Goal: Information Seeking & Learning: Learn about a topic

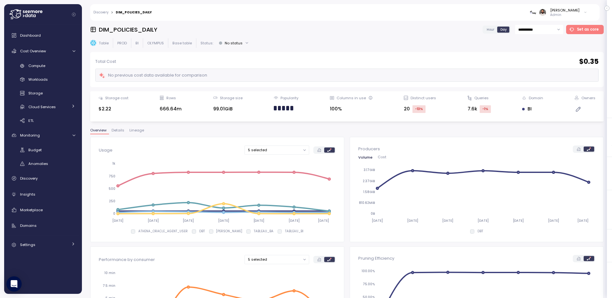
click at [498, 28] on div "Hour Day" at bounding box center [497, 30] width 29 height 8
click at [490, 29] on span "Hour" at bounding box center [491, 29] width 8 height 5
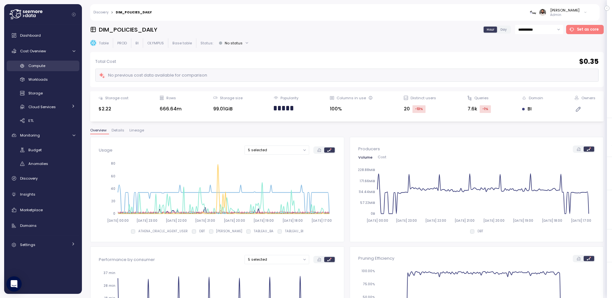
click at [47, 68] on div "Compute" at bounding box center [51, 65] width 47 height 6
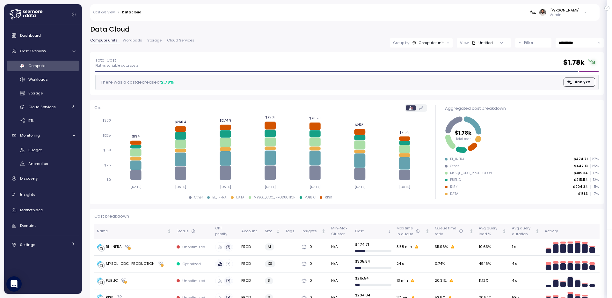
click at [488, 46] on div "View: Untitled" at bounding box center [484, 42] width 54 height 9
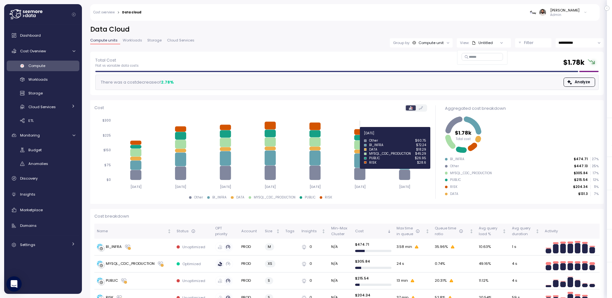
click at [361, 136] on icon at bounding box center [359, 137] width 11 height 5
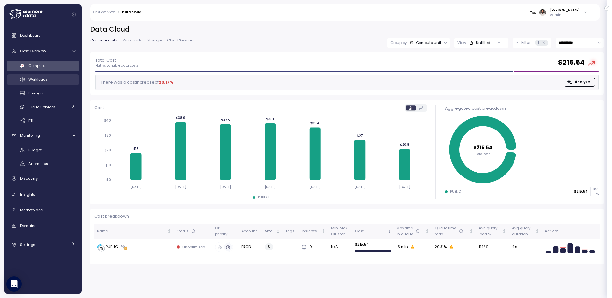
click at [54, 77] on div "Workloads" at bounding box center [51, 79] width 47 height 6
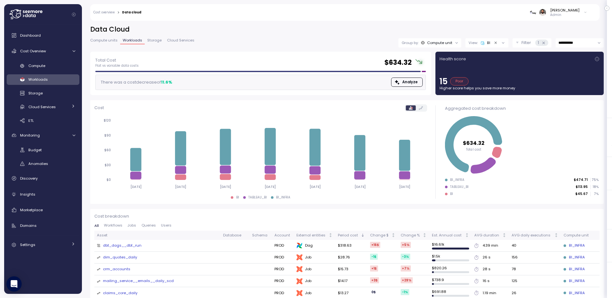
click at [522, 40] on p "Filter" at bounding box center [527, 43] width 10 height 6
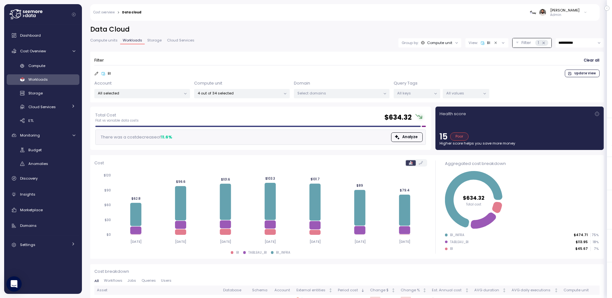
click at [520, 40] on button "Filter 1" at bounding box center [532, 42] width 39 height 9
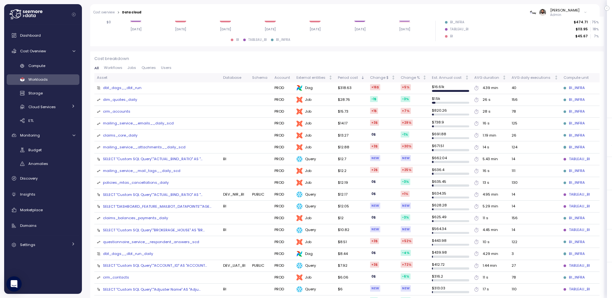
scroll to position [142, 0]
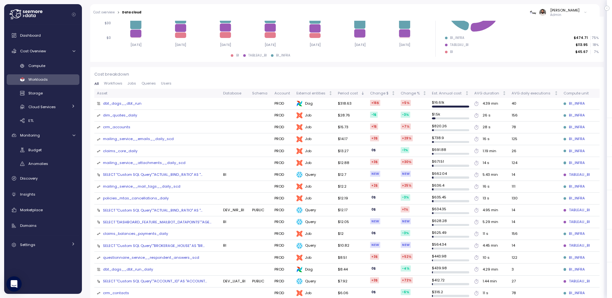
click at [143, 85] on span "Queries" at bounding box center [149, 84] width 14 height 4
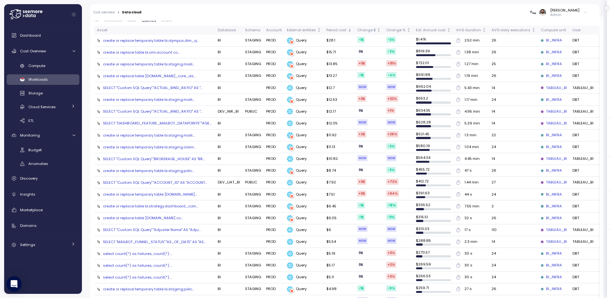
scroll to position [166, 0]
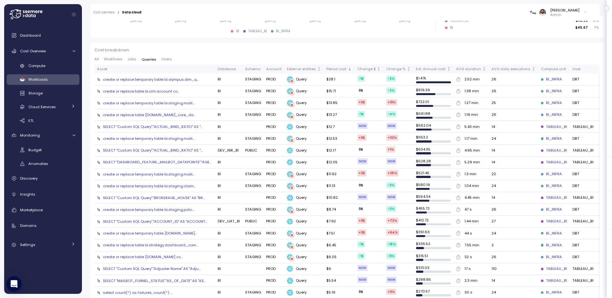
click at [145, 91] on div "create or replace table bi.crm.account co..." at bounding box center [141, 91] width 77 height 5
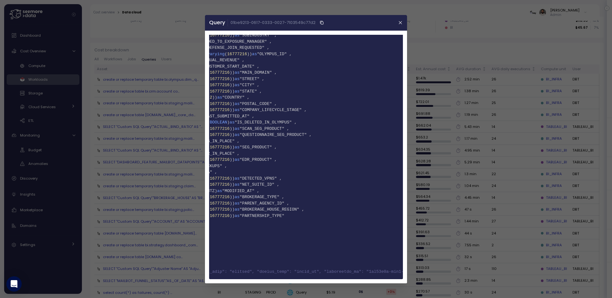
scroll to position [0, 0]
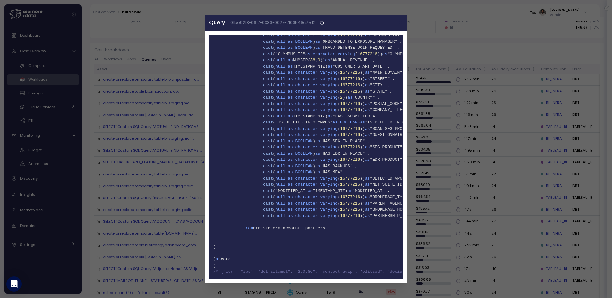
click at [399, 22] on icon "button" at bounding box center [400, 22] width 3 height 3
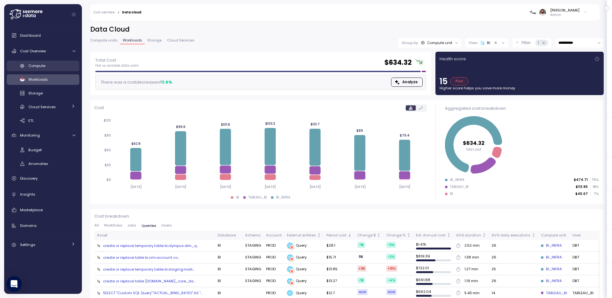
click at [48, 67] on div "Compute" at bounding box center [51, 65] width 47 height 6
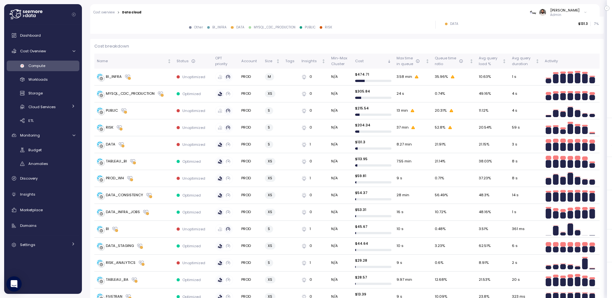
scroll to position [154, 0]
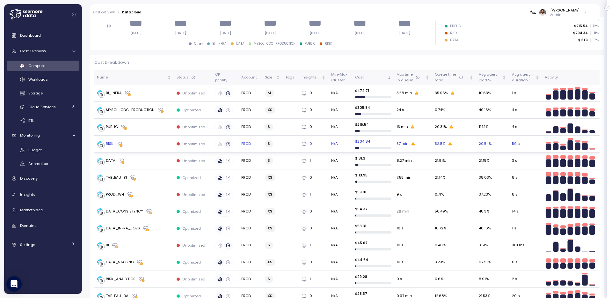
click at [153, 144] on div "RISK" at bounding box center [134, 144] width 75 height 6
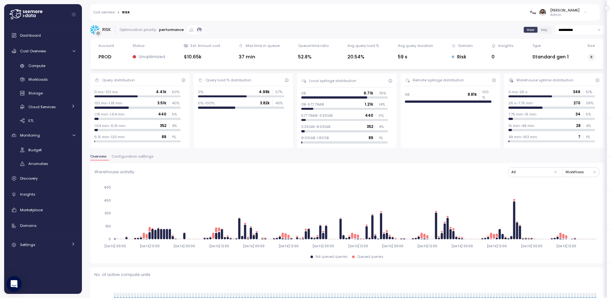
click at [127, 157] on span "Configuration settings" at bounding box center [133, 157] width 42 height 4
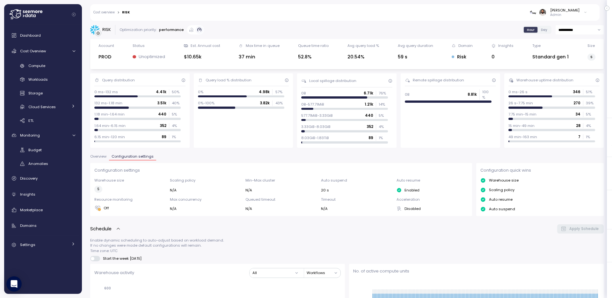
click at [109, 13] on link "Cost overview" at bounding box center [103, 12] width 21 height 3
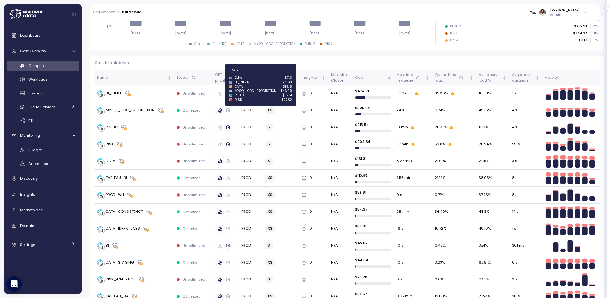
scroll to position [230, 0]
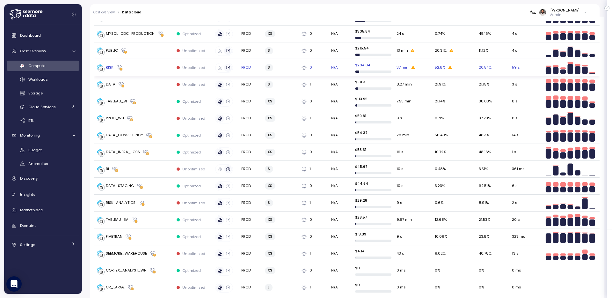
click at [142, 65] on div "RISK" at bounding box center [134, 67] width 75 height 6
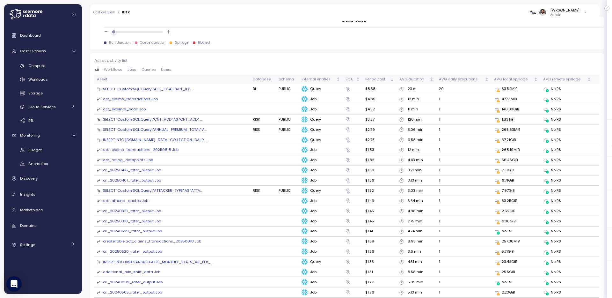
scroll to position [677, 0]
click at [146, 96] on div "act_claims_transactions Job" at bounding box center [130, 97] width 55 height 6
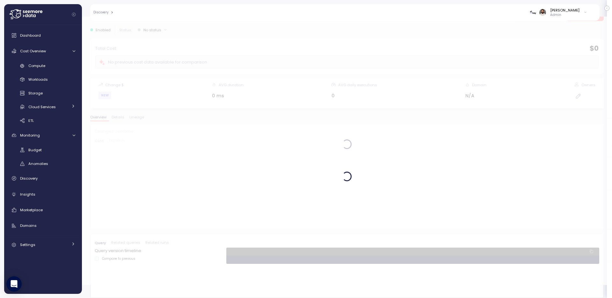
scroll to position [13, 0]
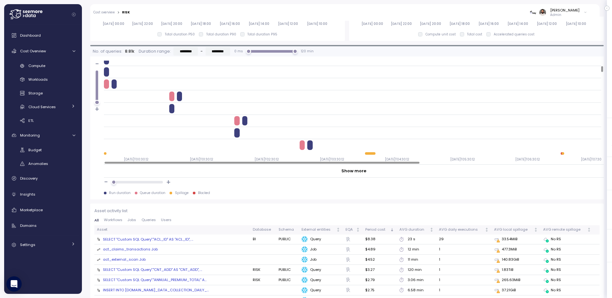
scroll to position [119, 0]
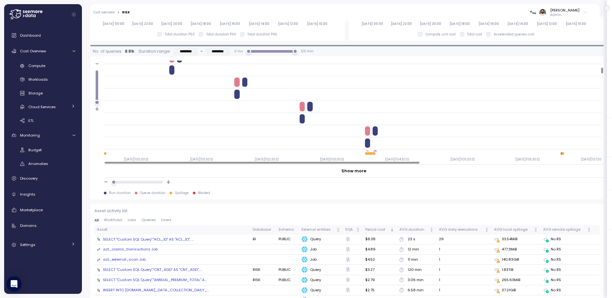
click at [180, 238] on div "SELECT "Custom SQL Query"."ACL_ID" AS "ACL_ID", ..." at bounding box center [148, 239] width 90 height 5
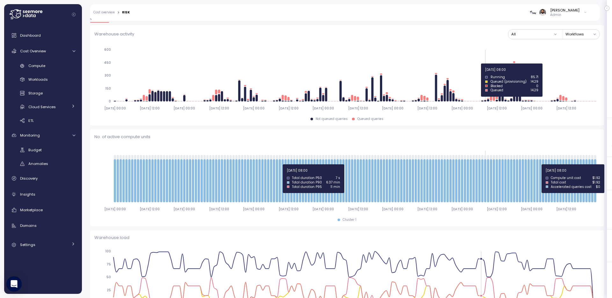
scroll to position [119, 4]
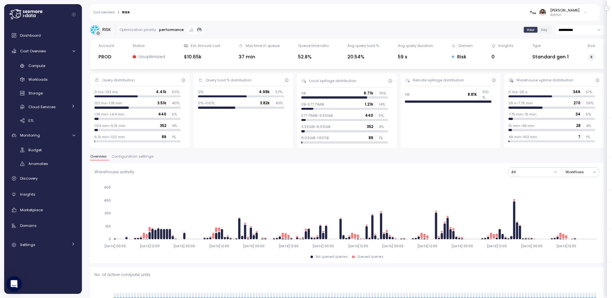
click at [111, 9] on div "Cost overview > RISK Guy Biecher Admin" at bounding box center [340, 12] width 501 height 17
click at [145, 156] on span "Configuration settings" at bounding box center [133, 157] width 42 height 4
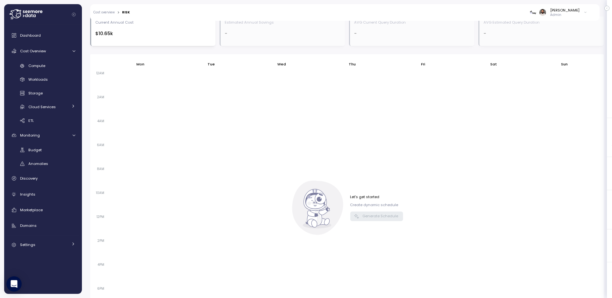
scroll to position [127, 0]
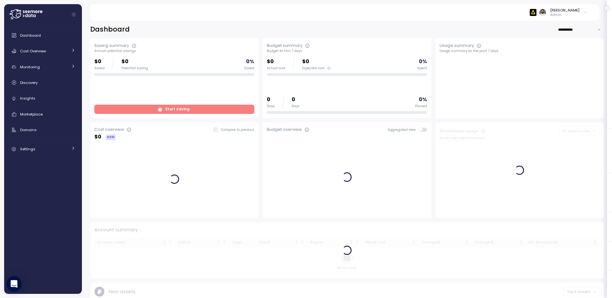
click at [560, 11] on div "[PERSON_NAME]" at bounding box center [564, 10] width 29 height 5
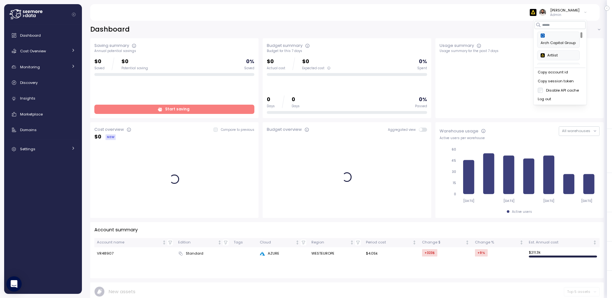
click at [556, 71] on div "Copy account id" at bounding box center [560, 73] width 45 height 6
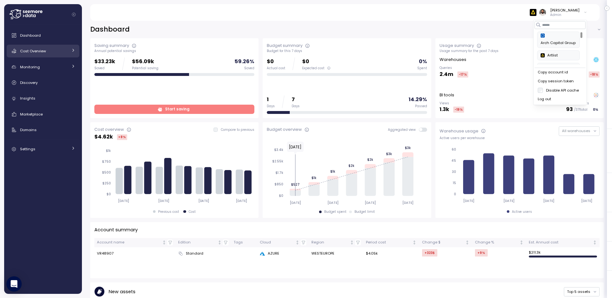
click at [54, 55] on link "Cost Overview" at bounding box center [43, 51] width 73 height 13
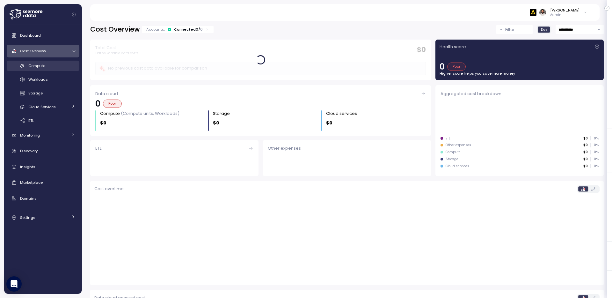
click at [49, 69] on link "Compute" at bounding box center [43, 66] width 73 height 11
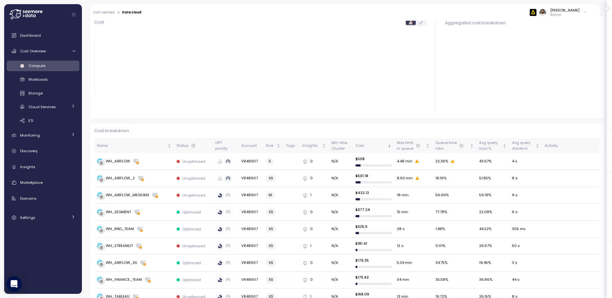
scroll to position [179, 0]
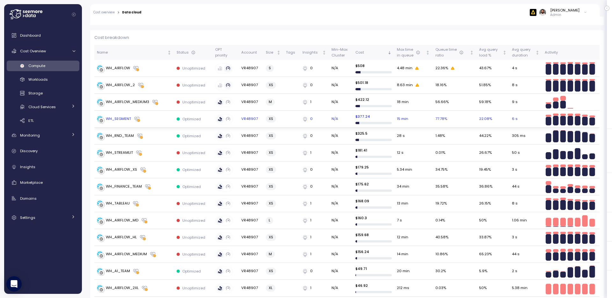
click at [120, 121] on div "WH_SEGMENT" at bounding box center [118, 119] width 25 height 6
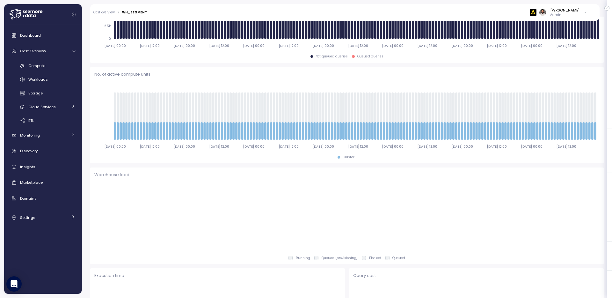
scroll to position [106, 0]
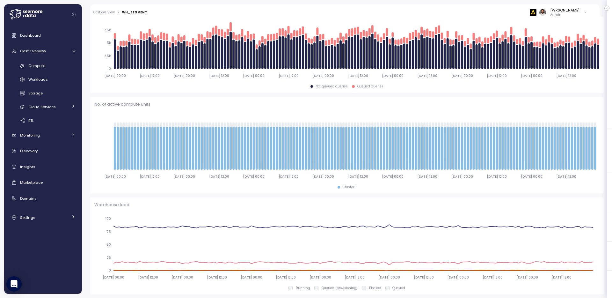
click at [136, 15] on div "Cost overview > WH_SEGMENT Guy Biecher Admin" at bounding box center [340, 12] width 501 height 17
click at [136, 13] on div "WH_SEGMENT" at bounding box center [134, 12] width 25 height 3
copy div "WH_SEGMENT"
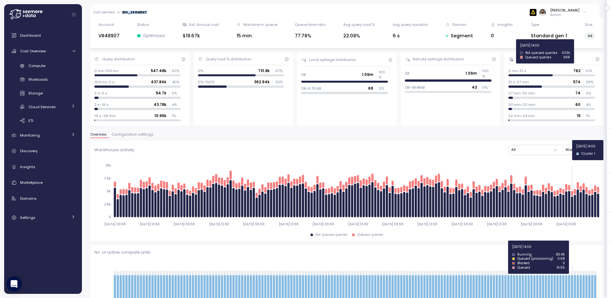
scroll to position [0, 0]
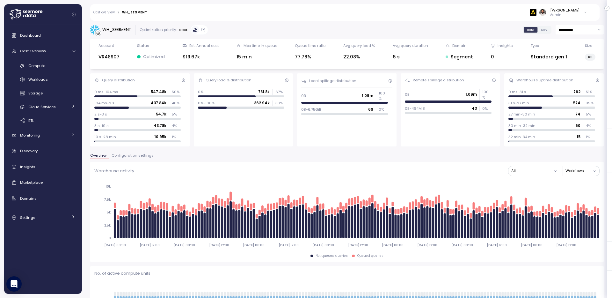
click at [571, 26] on input "**********" at bounding box center [580, 29] width 48 height 9
click at [571, 68] on span "Last 14 days" at bounding box center [570, 69] width 22 height 6
type input "**********"
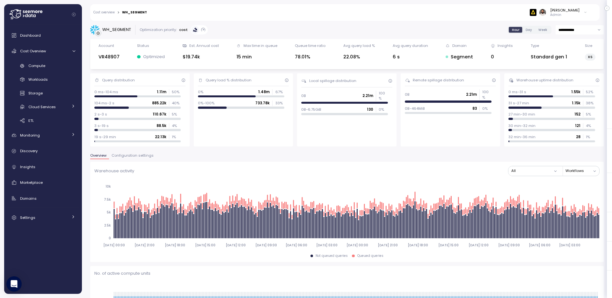
click at [565, 12] on div "[PERSON_NAME]" at bounding box center [564, 10] width 29 height 5
click at [560, 70] on div "Copy account id" at bounding box center [560, 73] width 45 height 6
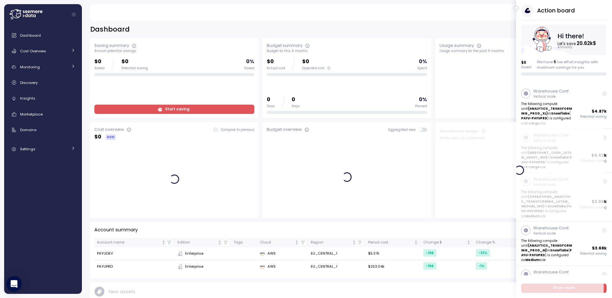
click at [516, 9] on icon "button" at bounding box center [516, 9] width 1 height 2
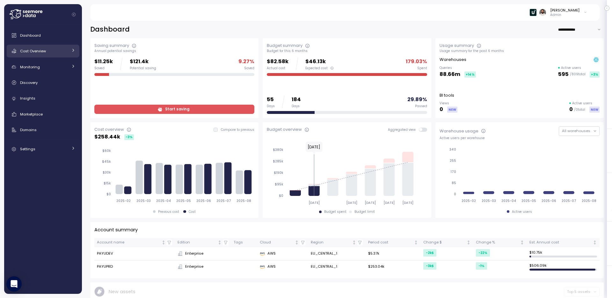
click at [28, 53] on span "Cost Overview" at bounding box center [33, 50] width 26 height 5
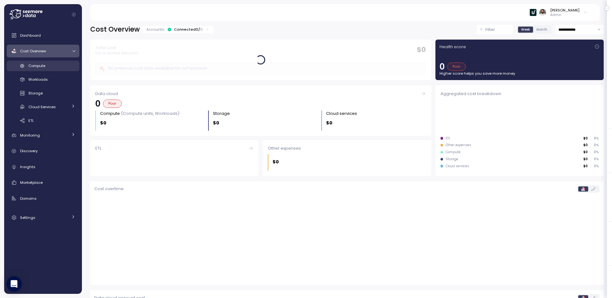
click at [46, 68] on div "Compute" at bounding box center [51, 65] width 47 height 6
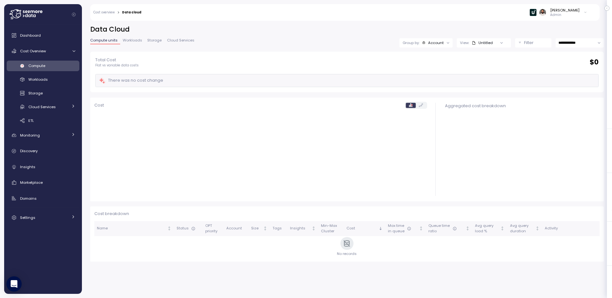
click at [537, 42] on div "Filter" at bounding box center [536, 43] width 24 height 6
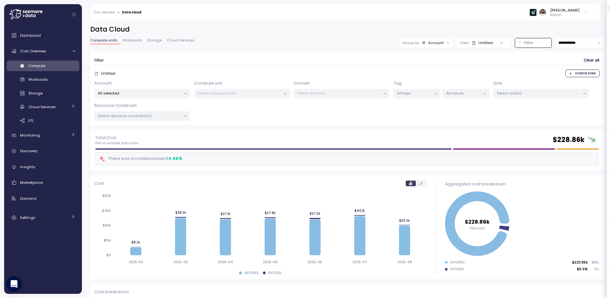
click at [587, 43] on input "**********" at bounding box center [580, 42] width 48 height 9
click at [574, 80] on span "Last 14 days" at bounding box center [570, 82] width 22 height 6
type input "**********"
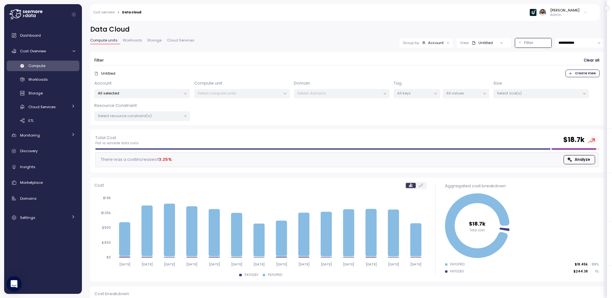
click at [177, 90] on div "All selected" at bounding box center [142, 93] width 96 height 9
click at [171, 92] on p "All selected" at bounding box center [139, 93] width 83 height 5
click at [158, 138] on span "only" at bounding box center [154, 139] width 7 height 7
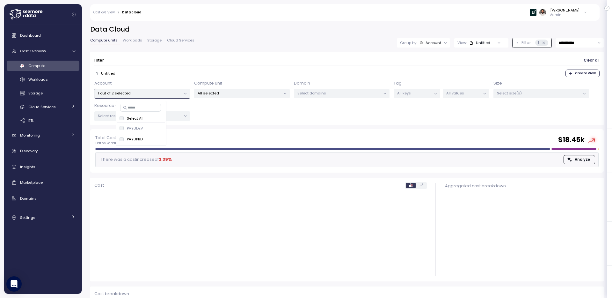
click at [265, 97] on div "All selected" at bounding box center [242, 93] width 96 height 9
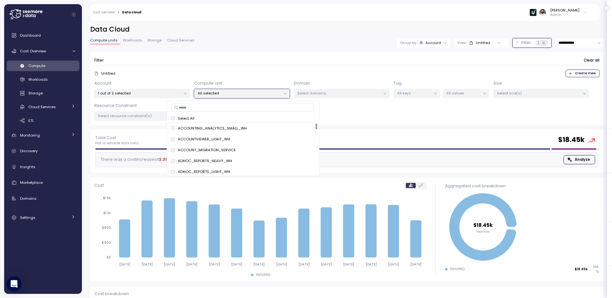
click at [265, 106] on input at bounding box center [242, 108] width 143 height 8
type input "****"
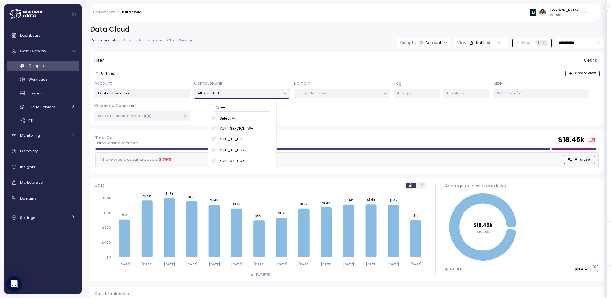
click at [216, 120] on div "Select All" at bounding box center [242, 118] width 61 height 5
click at [266, 128] on span "only" at bounding box center [264, 128] width 7 height 7
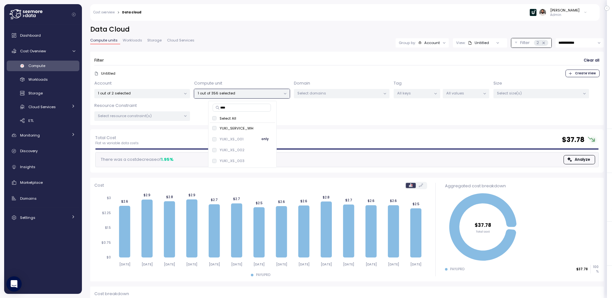
click at [260, 141] on button "only" at bounding box center [265, 139] width 15 height 8
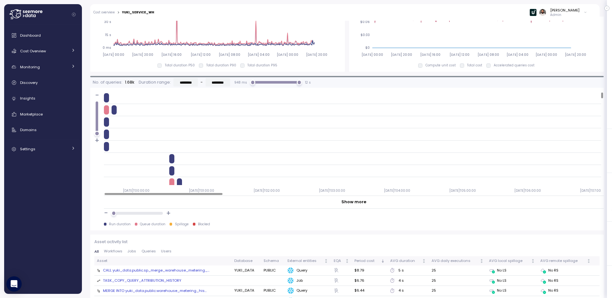
scroll to position [518, 0]
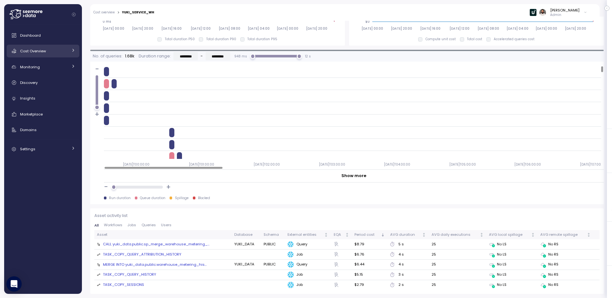
click at [62, 49] on div "Cost Overview" at bounding box center [44, 51] width 48 height 6
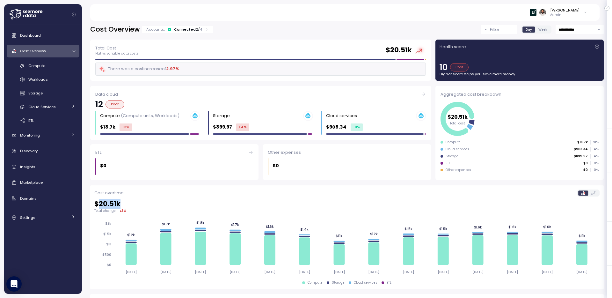
drag, startPoint x: 99, startPoint y: 204, endPoint x: 119, endPoint y: 204, distance: 20.1
click at [119, 204] on h2 "$ 20.51k" at bounding box center [346, 203] width 505 height 9
click at [590, 24] on div "**********" at bounding box center [347, 157] width 530 height 281
click at [585, 30] on input "**********" at bounding box center [580, 29] width 48 height 9
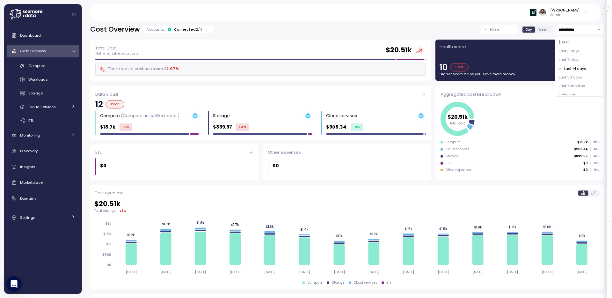
click at [579, 59] on span "Last 7 days" at bounding box center [569, 60] width 21 height 6
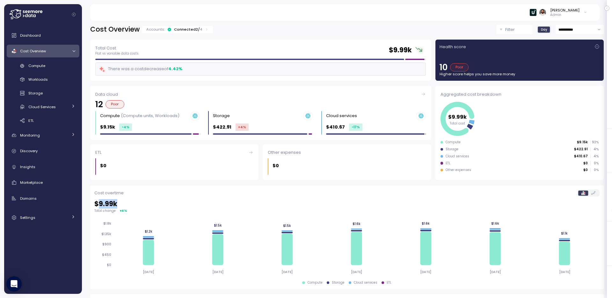
drag, startPoint x: 100, startPoint y: 205, endPoint x: 118, endPoint y: 205, distance: 17.9
click at [119, 205] on h2 "$ 9.99k" at bounding box center [346, 203] width 505 height 9
drag, startPoint x: 391, startPoint y: 53, endPoint x: 410, endPoint y: 53, distance: 19.5
click at [410, 53] on h2 "$ 9.99k" at bounding box center [400, 50] width 23 height 9
click at [578, 28] on input "**********" at bounding box center [580, 29] width 48 height 9
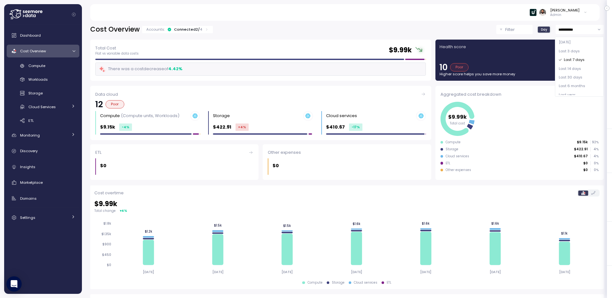
click at [579, 63] on div "Last 7 days" at bounding box center [579, 59] width 46 height 9
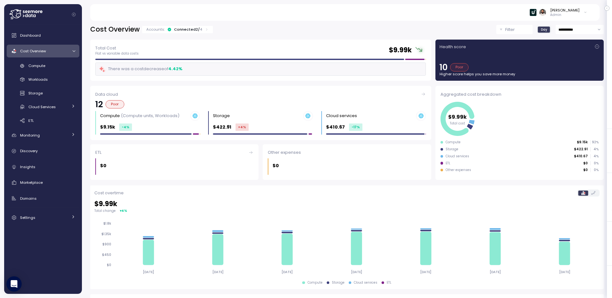
click at [581, 29] on input "**********" at bounding box center [580, 29] width 48 height 9
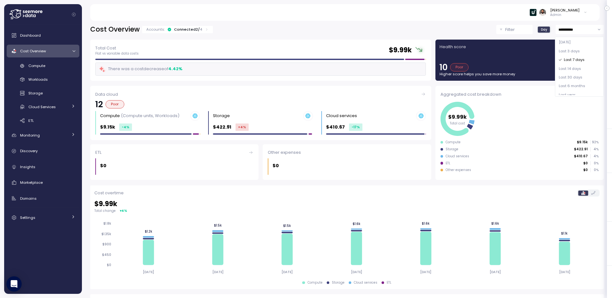
click at [580, 78] on span "Last 30 days" at bounding box center [571, 78] width 24 height 6
type input "**********"
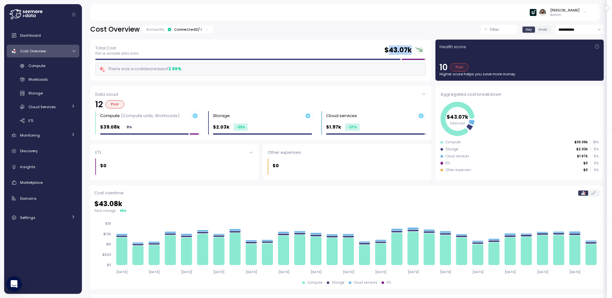
drag, startPoint x: 389, startPoint y: 51, endPoint x: 411, endPoint y: 50, distance: 22.4
click at [411, 50] on h2 "$ 43.07k" at bounding box center [398, 50] width 27 height 9
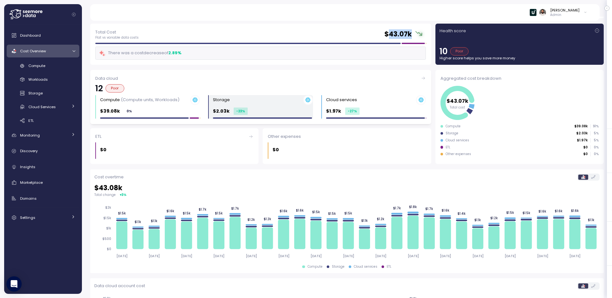
scroll to position [104, 0]
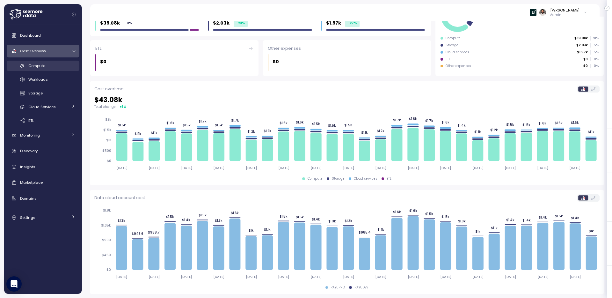
click at [53, 65] on div "Compute" at bounding box center [51, 65] width 47 height 6
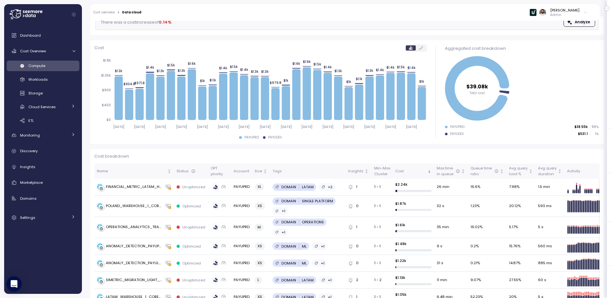
scroll to position [69, 0]
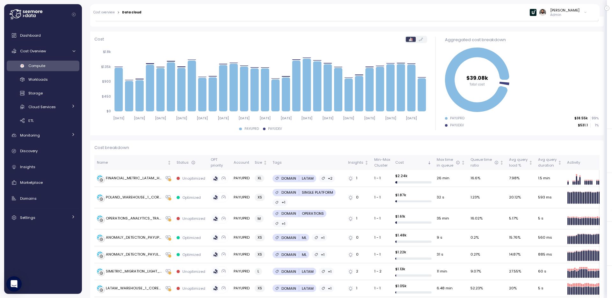
click at [563, 11] on div "[PERSON_NAME]" at bounding box center [564, 10] width 29 height 5
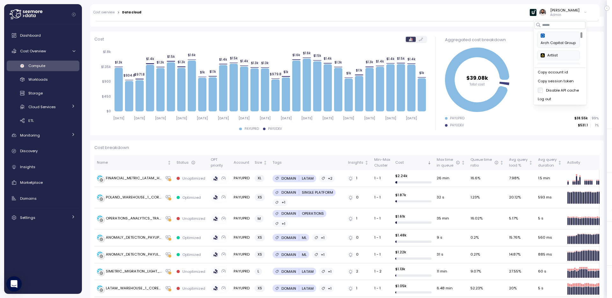
click at [561, 71] on div "Copy account id" at bounding box center [560, 73] width 45 height 6
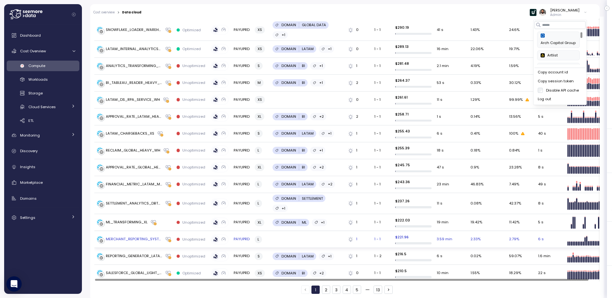
click at [265, 235] on td "L" at bounding box center [261, 239] width 18 height 17
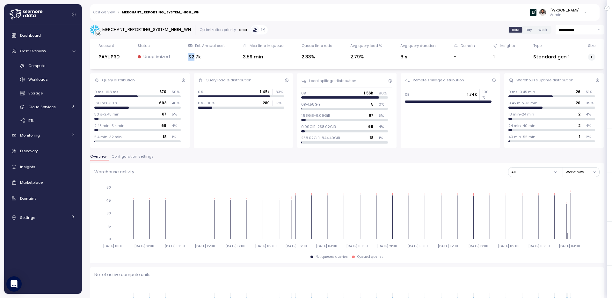
drag, startPoint x: 207, startPoint y: 54, endPoint x: 223, endPoint y: 54, distance: 16.9
click at [223, 54] on div "$2.7k" at bounding box center [206, 56] width 36 height 7
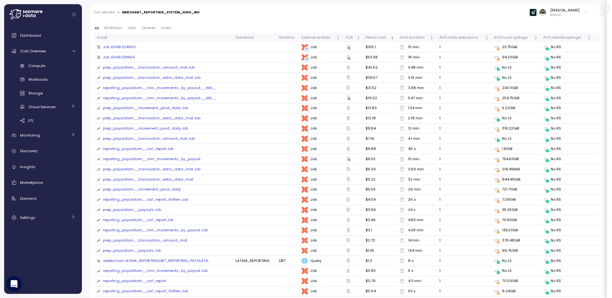
scroll to position [716, 0]
click at [133, 29] on span "Jobs" at bounding box center [132, 29] width 9 height 4
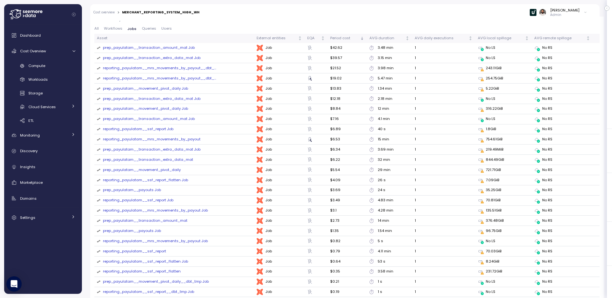
click at [151, 28] on span "Queries" at bounding box center [149, 29] width 14 height 4
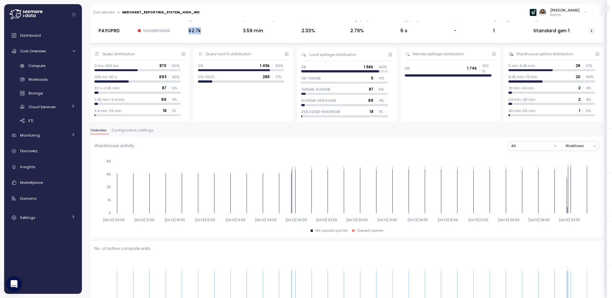
scroll to position [0, 0]
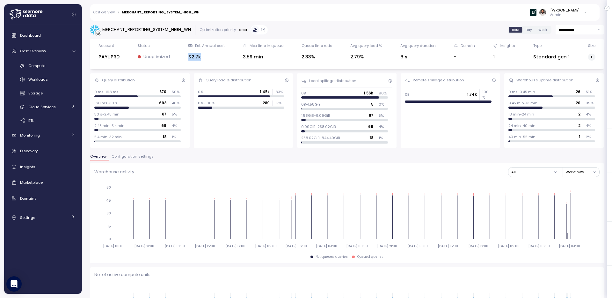
click at [139, 158] on span "Configuration settings" at bounding box center [133, 157] width 42 height 4
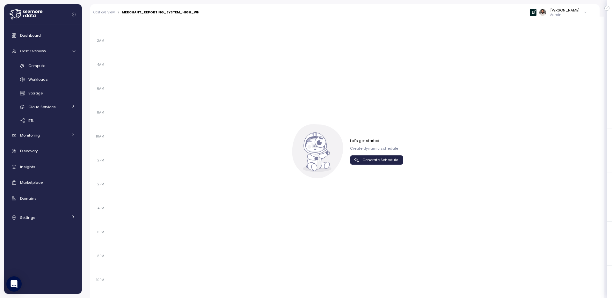
scroll to position [423, 0]
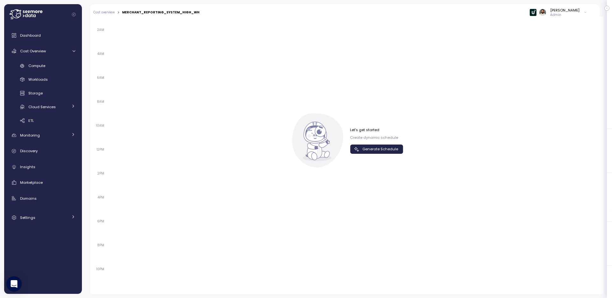
click at [380, 143] on div "Let's get started Create dynamic schedule Generate Schedule" at bounding box center [376, 140] width 53 height 26
click at [379, 152] on span "Generate Schedule" at bounding box center [381, 149] width 36 height 9
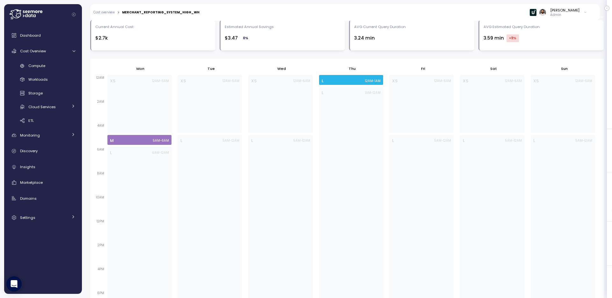
scroll to position [334, 0]
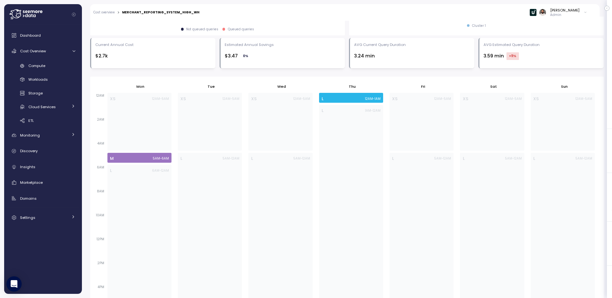
click at [291, 55] on div "$3.47 0 %" at bounding box center [283, 56] width 116 height 8
click at [292, 55] on div "$3.47 0 %" at bounding box center [283, 56] width 116 height 8
click at [71, 63] on div "Compute" at bounding box center [51, 65] width 47 height 6
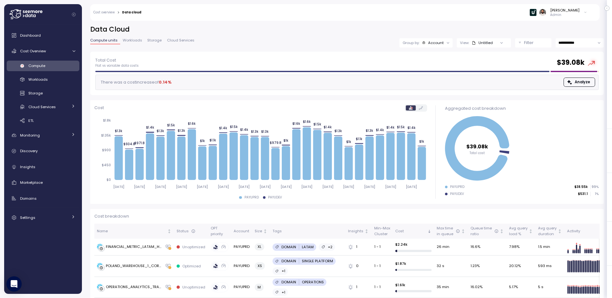
click at [500, 36] on div "**********" at bounding box center [347, 38] width 514 height 27
click at [517, 39] on button "Filter" at bounding box center [533, 42] width 36 height 9
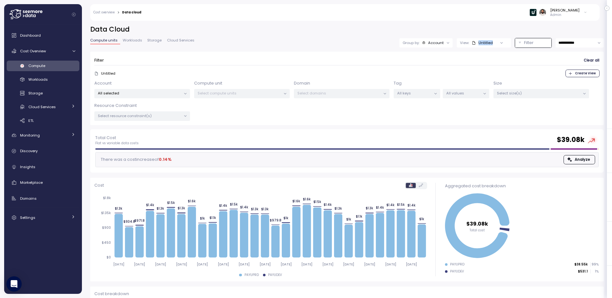
click at [332, 91] on p "Select domains" at bounding box center [338, 93] width 83 height 5
click at [255, 95] on p "Select compute units" at bounding box center [239, 93] width 83 height 5
click at [158, 93] on p "All selected" at bounding box center [139, 93] width 83 height 5
click at [161, 139] on button "only" at bounding box center [154, 139] width 15 height 8
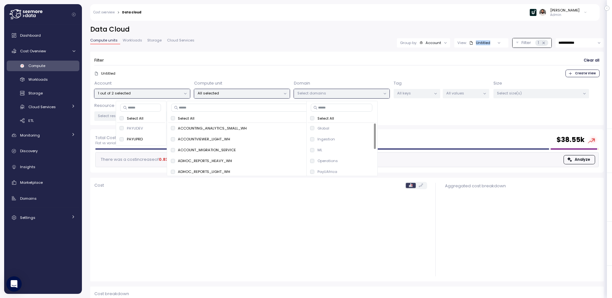
click at [280, 64] on div "Filter Clear all" at bounding box center [346, 60] width 505 height 9
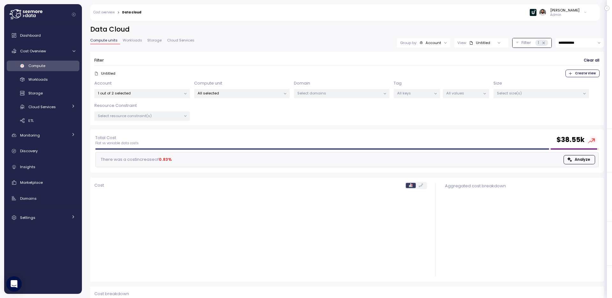
click at [326, 94] on p "Select domains" at bounding box center [338, 93] width 83 height 5
click at [365, 130] on span "only" at bounding box center [366, 128] width 7 height 7
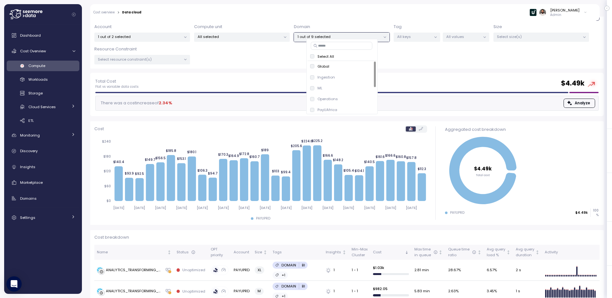
scroll to position [62, 0]
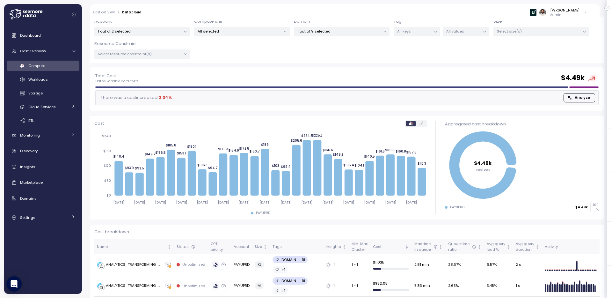
click at [416, 75] on div "Total Cost Flat vs variable data costs $ 4.49k" at bounding box center [346, 77] width 503 height 11
click at [340, 33] on p "1 out of 9 selected" at bounding box center [338, 31] width 83 height 5
click at [341, 90] on div "ML only" at bounding box center [342, 88] width 64 height 8
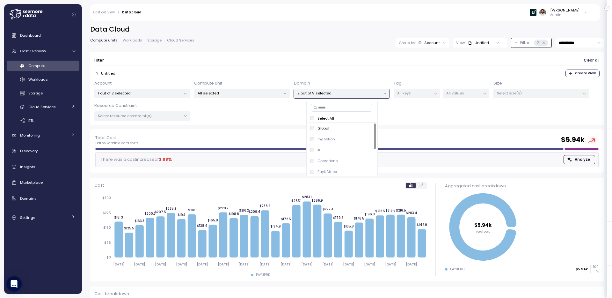
click at [430, 42] on div "Account" at bounding box center [432, 42] width 16 height 5
click at [430, 67] on div "Domain" at bounding box center [422, 68] width 38 height 8
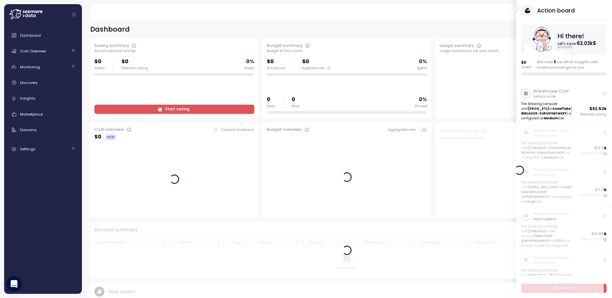
click at [515, 8] on icon "button" at bounding box center [516, 8] width 3 height 8
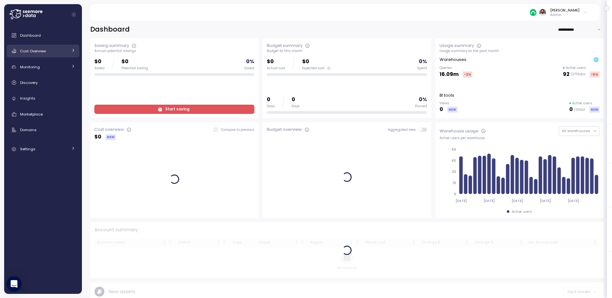
click at [41, 47] on link "Cost Overview" at bounding box center [43, 51] width 73 height 13
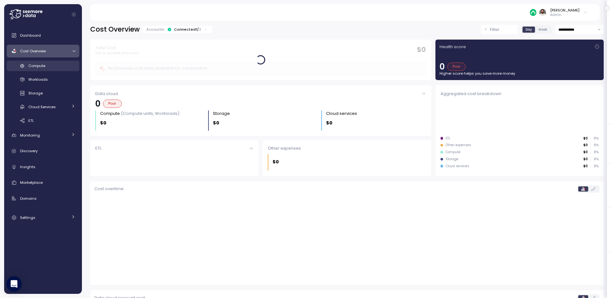
click at [46, 68] on div "Compute" at bounding box center [51, 65] width 47 height 6
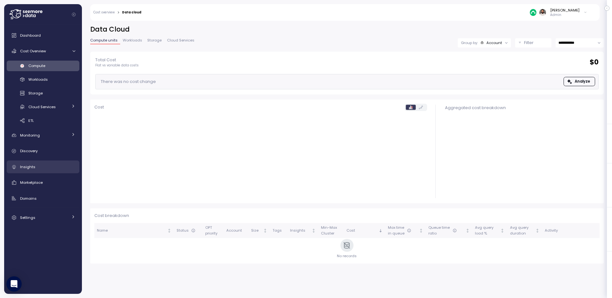
click at [49, 166] on div "Insights" at bounding box center [47, 167] width 55 height 6
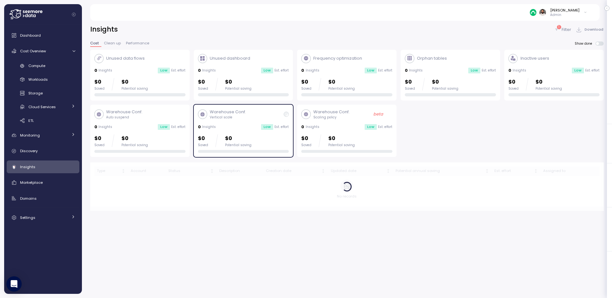
click at [49, 191] on div "Dashboard Cost Overview Compute Workloads Storage Cloud Services Clustering col…" at bounding box center [43, 126] width 73 height 195
click at [49, 182] on div "Marketplace" at bounding box center [47, 182] width 55 height 6
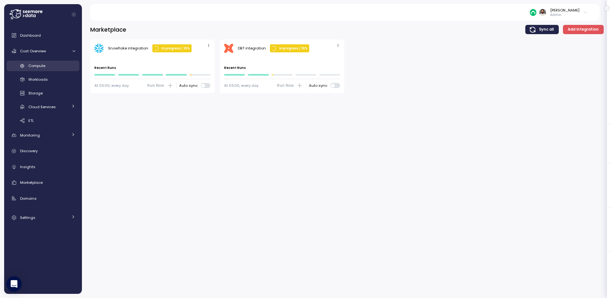
click at [66, 62] on div "Compute" at bounding box center [51, 65] width 47 height 6
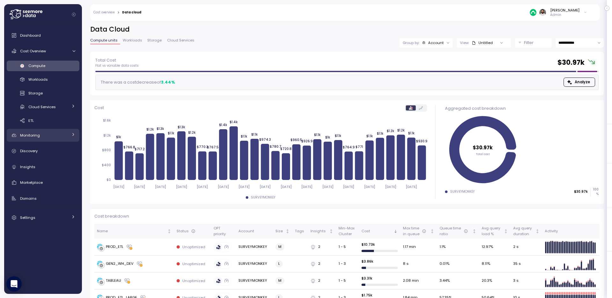
click at [69, 136] on link "Monitoring" at bounding box center [43, 135] width 73 height 13
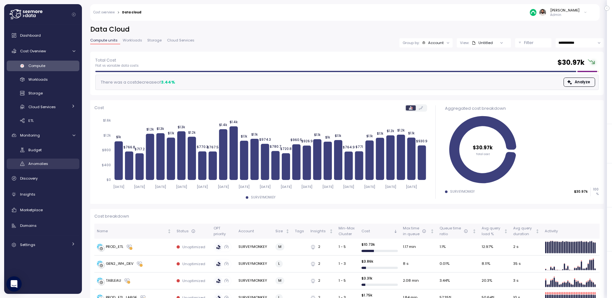
click at [62, 159] on link "Anomalies" at bounding box center [43, 163] width 73 height 11
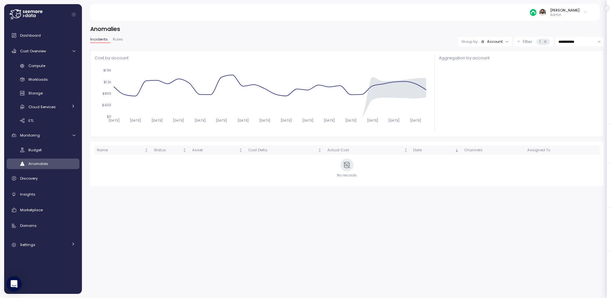
click at [492, 39] on div "Account" at bounding box center [495, 41] width 16 height 5
click at [487, 63] on div "Compute unit" at bounding box center [484, 66] width 38 height 8
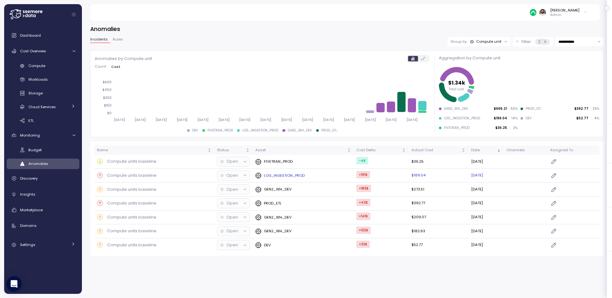
click at [380, 178] on td "+151 $" at bounding box center [381, 176] width 55 height 14
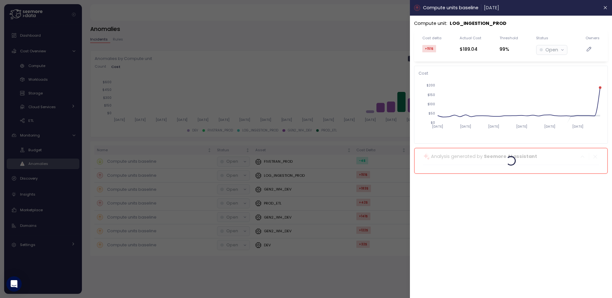
click at [499, 28] on div "Compute unit : LOG_INGESTION_PROD Cost delta +151 $ Actual Cost $189.04 Thresho…" at bounding box center [511, 97] width 194 height 154
click at [498, 24] on p "LOG_INGESTION_PROD" at bounding box center [478, 23] width 57 height 7
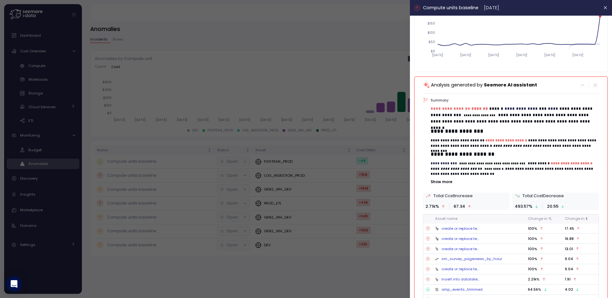
scroll to position [138, 0]
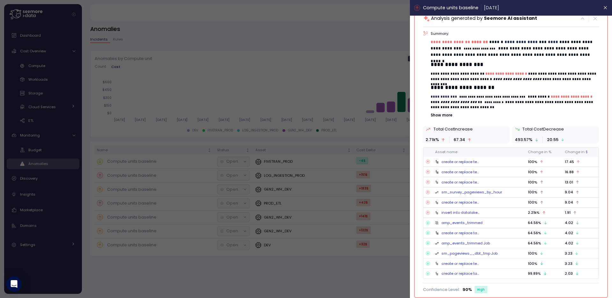
click at [64, 87] on div at bounding box center [306, 149] width 612 height 298
